Goal: Task Accomplishment & Management: Manage account settings

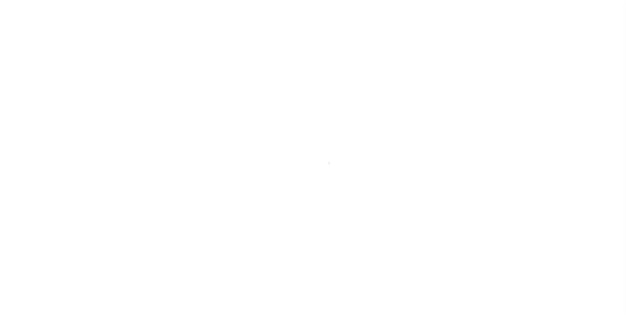
scroll to position [7, 0]
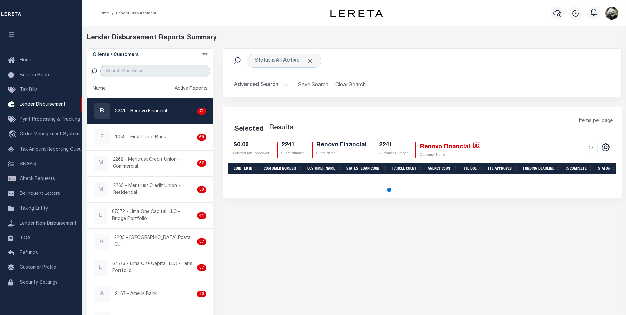
click at [124, 74] on input "search" at bounding box center [155, 71] width 110 height 13
type input "W"
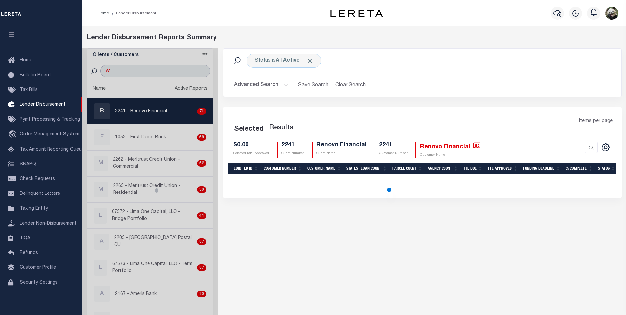
select select "200"
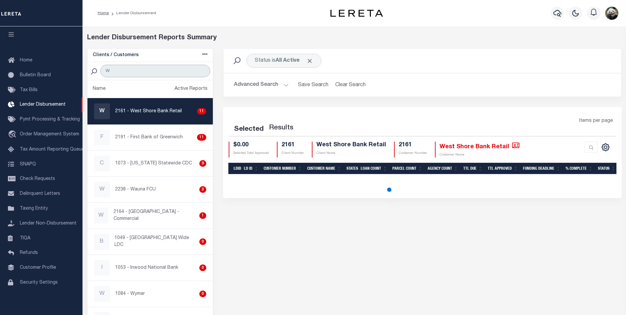
select select "200"
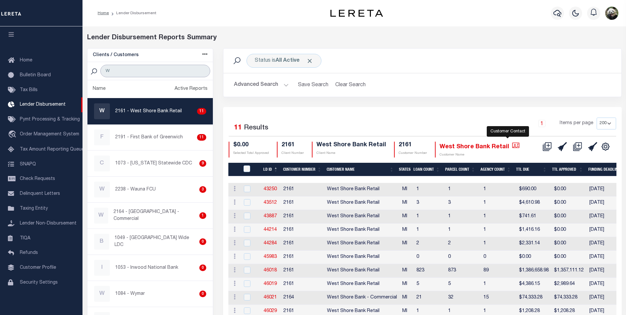
type input "W"
click at [512, 147] on icon "" at bounding box center [515, 145] width 7 height 6
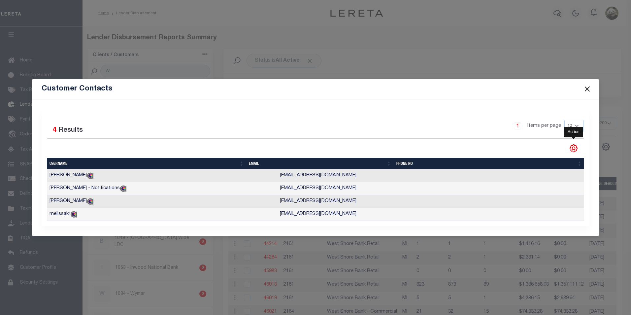
click at [576, 145] on icon "" at bounding box center [573, 148] width 9 height 9
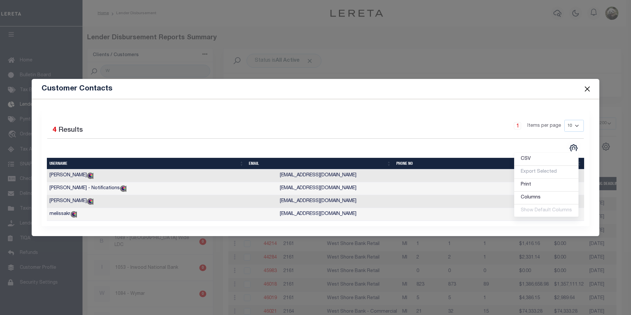
click at [319, 131] on div "1 Items per page 10 25 50 100" at bounding box center [384, 128] width 400 height 17
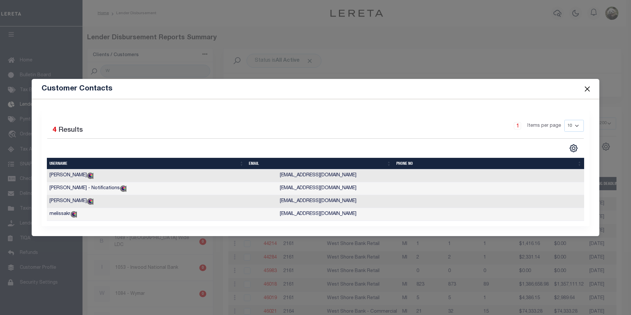
click at [588, 85] on button "Close" at bounding box center [587, 89] width 9 height 9
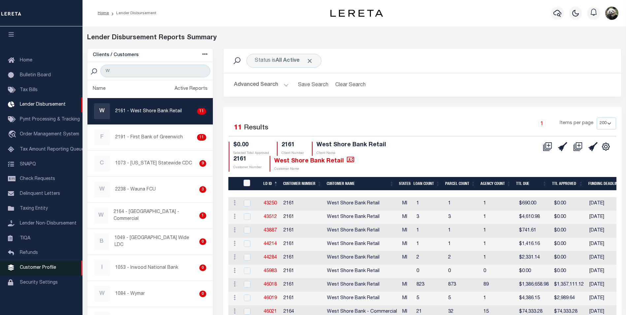
click at [50, 269] on span "Customer Profile" at bounding box center [38, 267] width 36 height 5
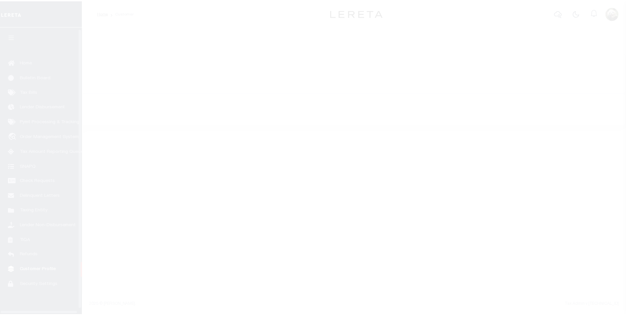
scroll to position [7, 0]
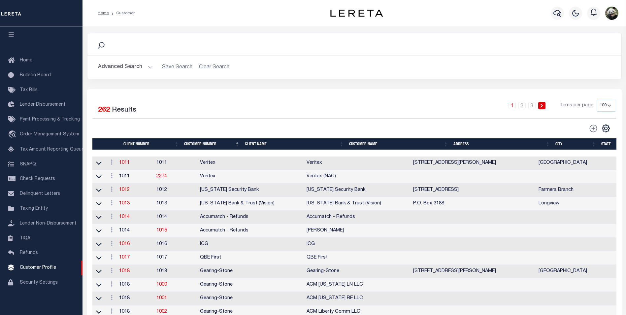
click at [140, 44] on div "Search" at bounding box center [354, 44] width 523 height 11
click at [134, 50] on div "Search" at bounding box center [354, 44] width 534 height 22
drag, startPoint x: 105, startPoint y: 66, endPoint x: 110, endPoint y: 65, distance: 5.0
click at [105, 65] on button "Advanced Search" at bounding box center [125, 67] width 55 height 13
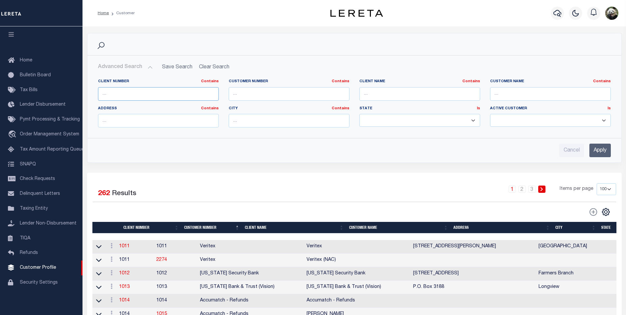
click at [148, 91] on input "text" at bounding box center [158, 94] width 121 height 14
type input "46021"
click at [607, 155] on input "Apply" at bounding box center [599, 151] width 21 height 14
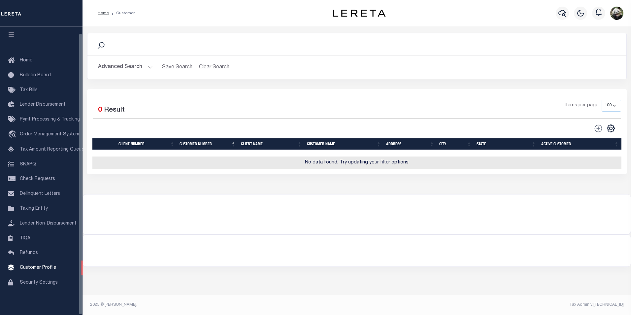
click at [109, 65] on button "Advanced Search" at bounding box center [125, 67] width 55 height 13
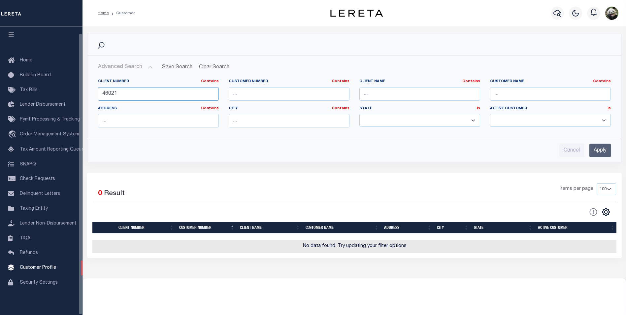
drag, startPoint x: 127, startPoint y: 98, endPoint x: 12, endPoint y: 87, distance: 115.1
click at [0, 97] on html "Home Customer" at bounding box center [313, 179] width 626 height 358
click at [372, 92] on input "text" at bounding box center [419, 94] width 121 height 14
type input "WEST SHORE"
click at [606, 151] on input "Apply" at bounding box center [599, 151] width 21 height 14
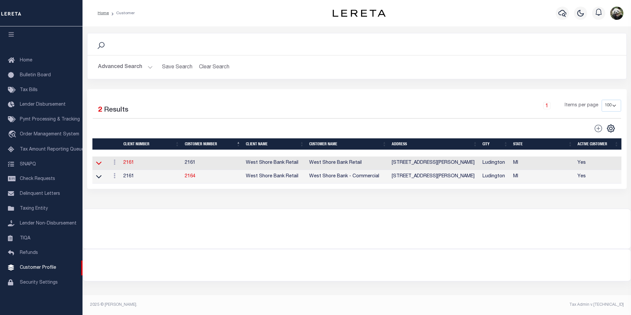
click at [98, 166] on icon at bounding box center [99, 162] width 6 height 7
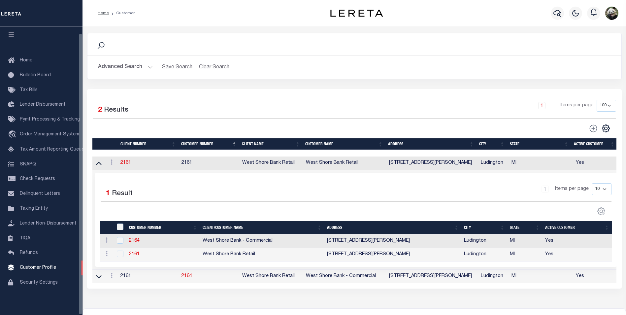
click at [102, 278] on link at bounding box center [99, 276] width 8 height 5
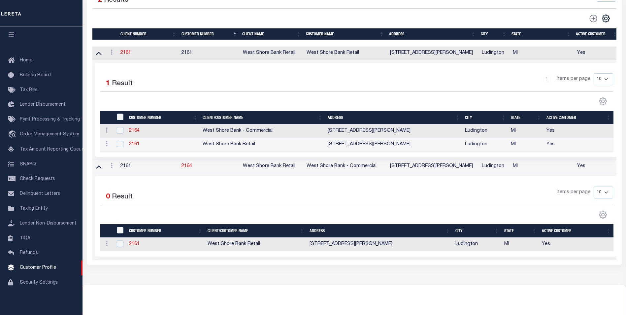
scroll to position [132, 0]
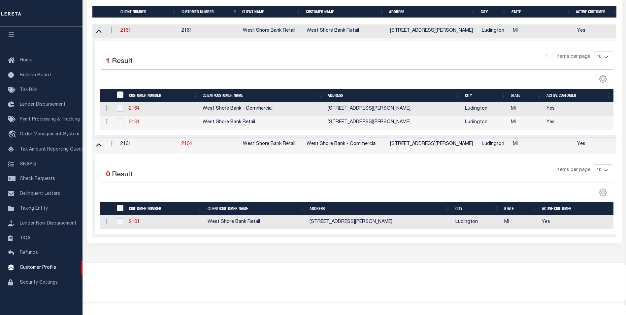
click at [135, 123] on link "2161" at bounding box center [134, 122] width 11 height 5
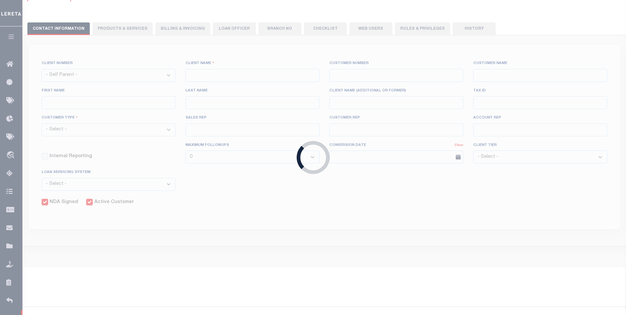
select select
type input "West Shore Bank Retail"
type input "2161"
type input "West Shore Bank Retail"
type input "Laurie"
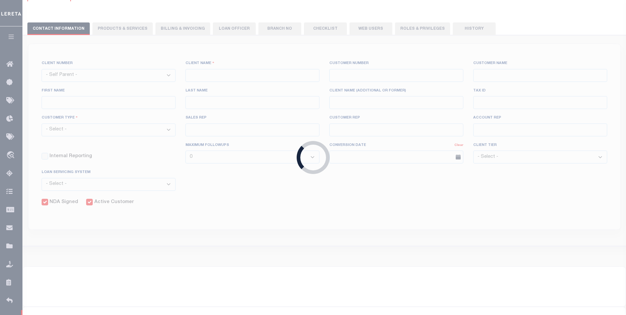
type input "Cozart"
select select "Residential"
type input "Briza Alvarado"
type input "Paula Kitchens"
type input "Tony Targhetta"
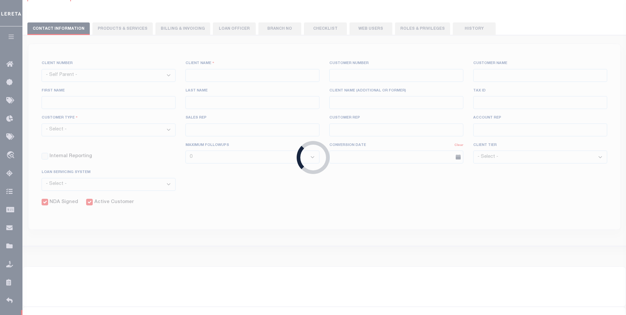
select select "JHS"
checkbox input "true"
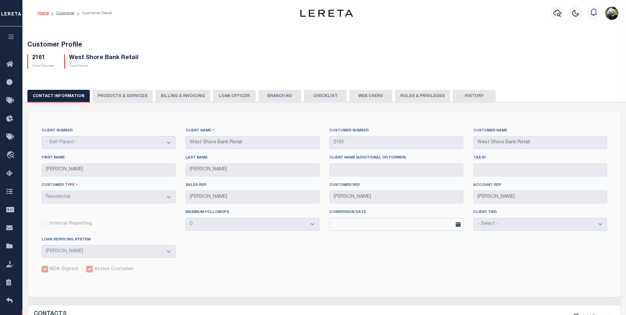
click at [467, 97] on button "History" at bounding box center [474, 96] width 43 height 13
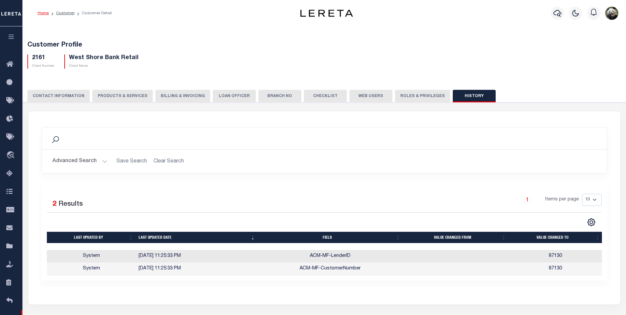
click at [410, 96] on button "Roles & Privileges" at bounding box center [422, 96] width 55 height 13
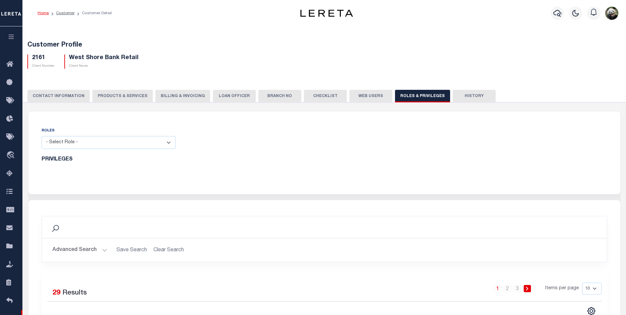
click at [358, 97] on button "Web Users" at bounding box center [371, 96] width 43 height 13
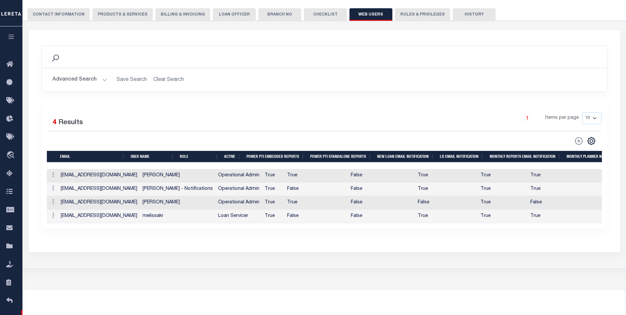
scroll to position [33, 0]
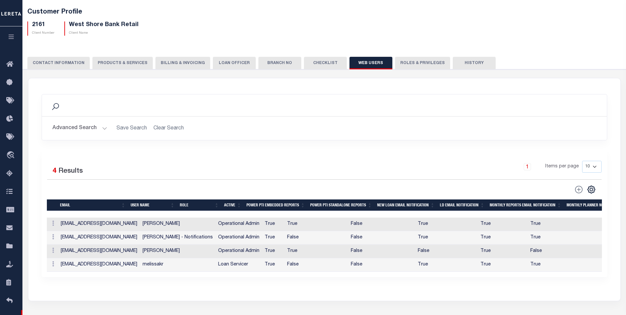
click at [321, 63] on button "Checklist" at bounding box center [325, 63] width 43 height 13
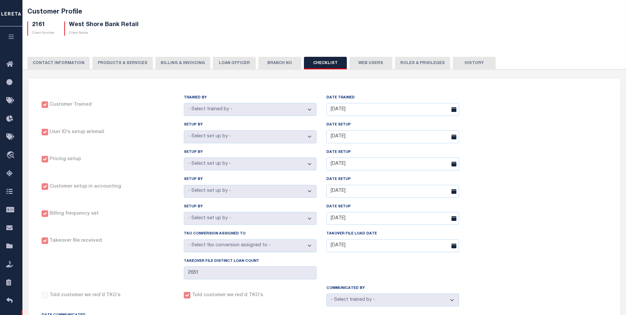
click at [269, 67] on button "Branch No" at bounding box center [279, 63] width 43 height 13
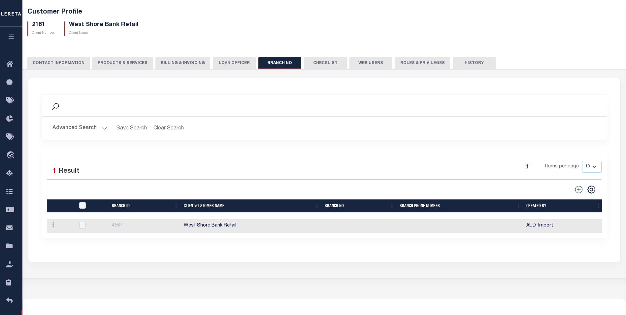
click at [230, 65] on button "LOAN OFFICER" at bounding box center [234, 63] width 43 height 13
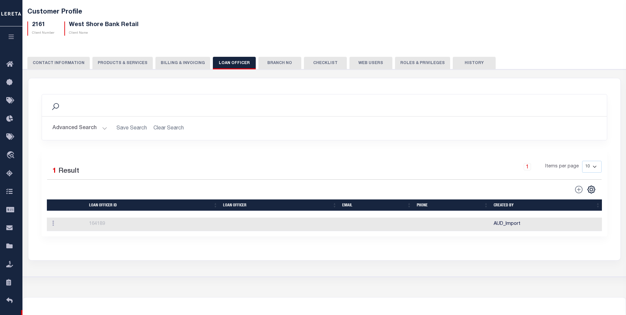
click at [193, 62] on button "Billing & Invoicing" at bounding box center [182, 63] width 55 height 13
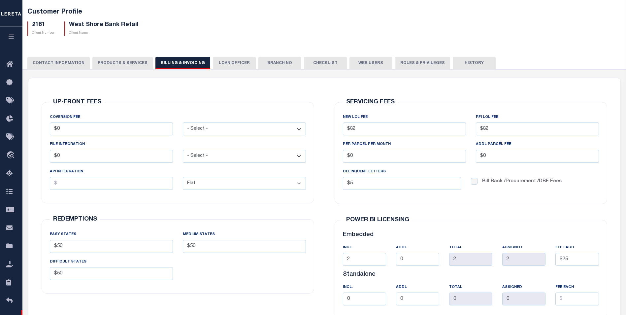
click at [120, 64] on button "PRODUCTS & SERVICES" at bounding box center [122, 63] width 60 height 13
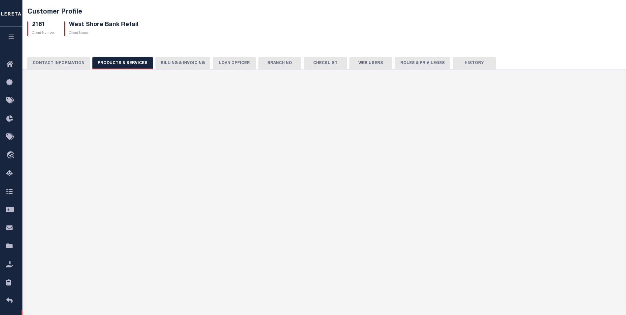
select select "STX"
radio input "true"
checkbox input "true"
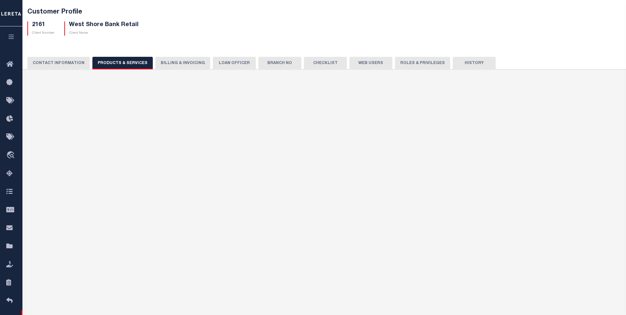
checkbox input "true"
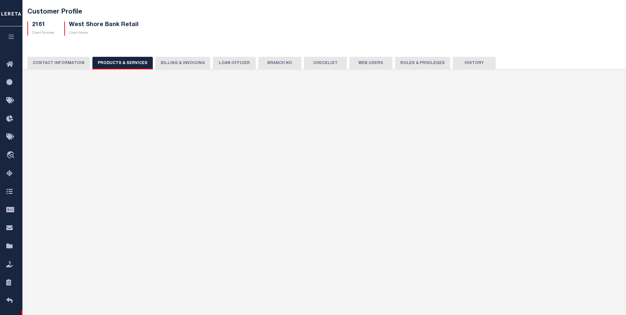
checkbox input "true"
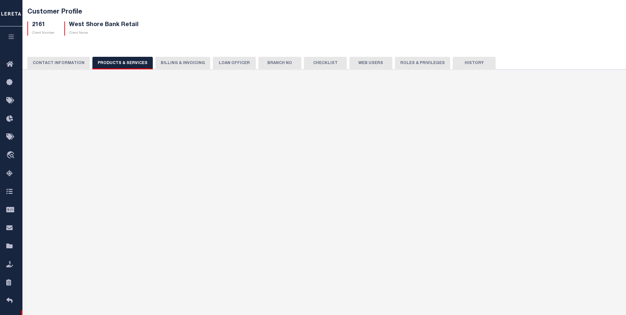
checkbox input "true"
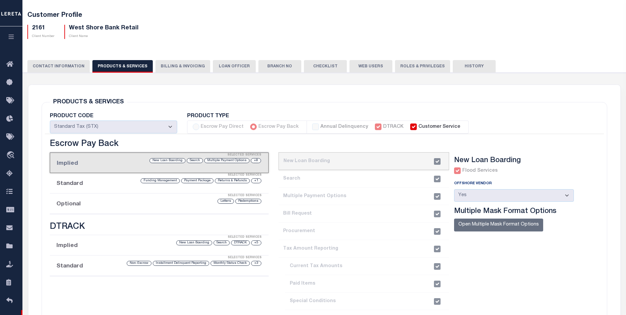
click at [51, 68] on button "CONTACT INFORMATION" at bounding box center [58, 66] width 62 height 13
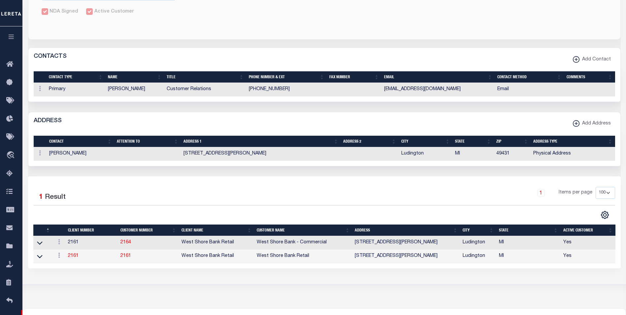
scroll to position [297, 0]
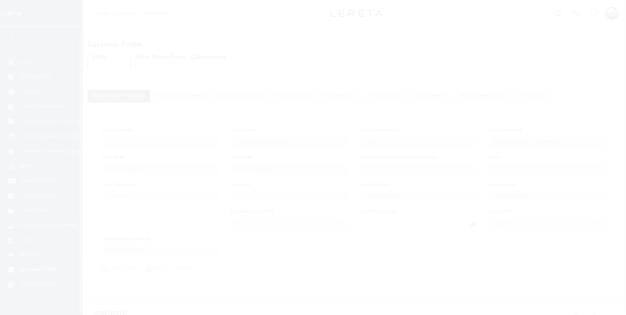
select select "2161"
select select "Commercial"
select select "JHS"
select select "Residential"
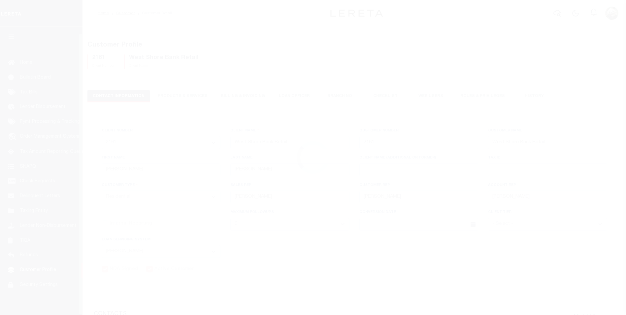
select select "JHS"
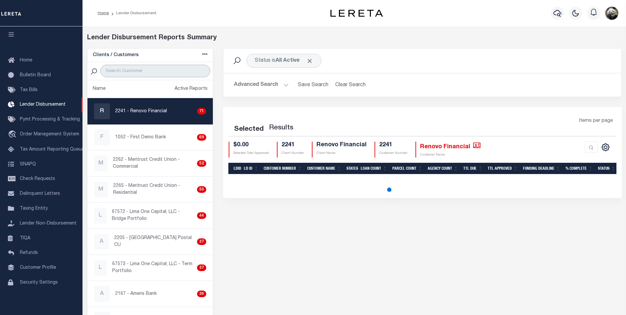
click at [146, 72] on input "search" at bounding box center [155, 71] width 110 height 13
select select "200"
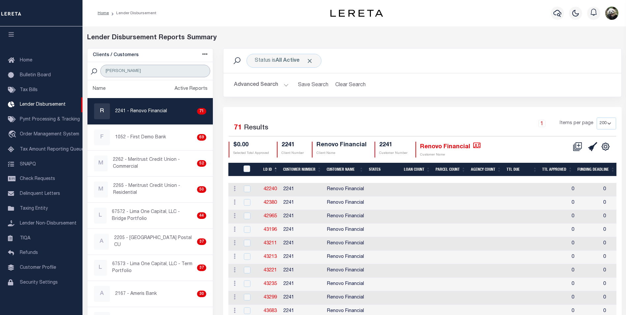
type input "WEST SHORE"
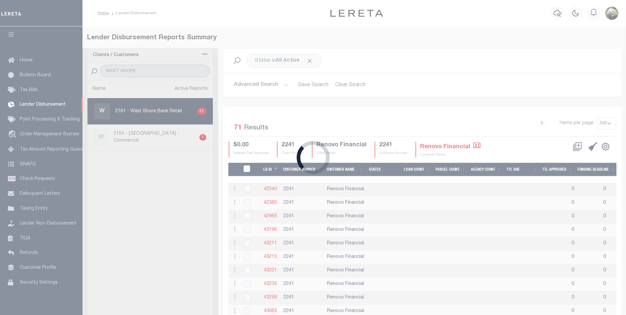
select select "200"
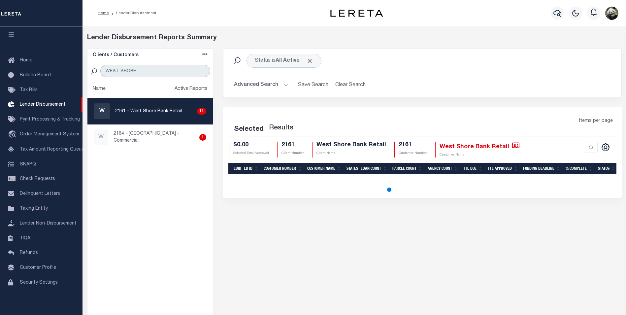
select select "200"
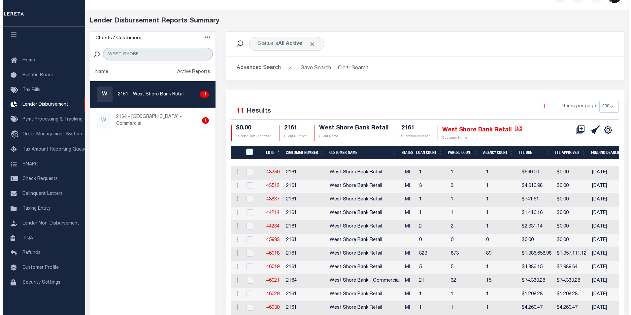
scroll to position [53, 0]
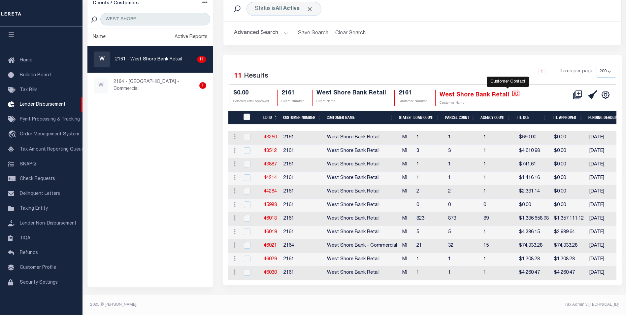
click at [512, 95] on icon "" at bounding box center [515, 93] width 7 height 7
